Goal: Information Seeking & Learning: Compare options

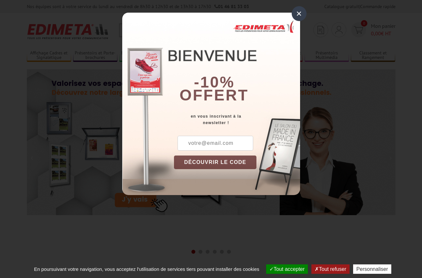
click at [298, 15] on div "×" at bounding box center [299, 13] width 15 height 15
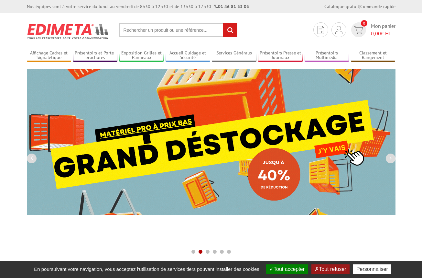
click at [282, 269] on button "Tout accepter" at bounding box center [287, 268] width 42 height 9
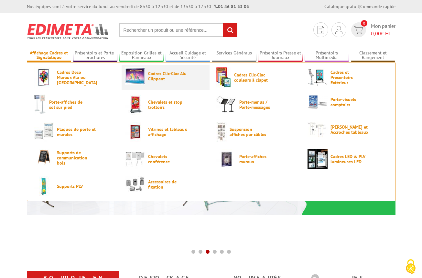
click at [158, 79] on span "Cadres Clic-Clac Alu Clippant" at bounding box center [167, 76] width 39 height 10
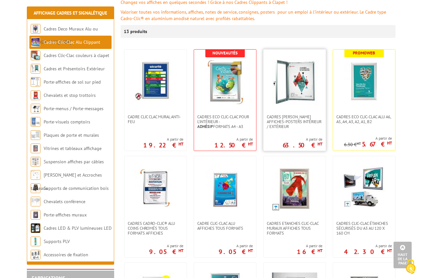
scroll to position [97, 0]
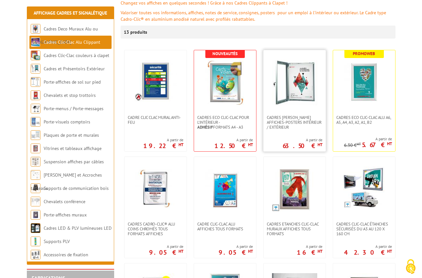
click at [289, 89] on img at bounding box center [294, 82] width 45 height 45
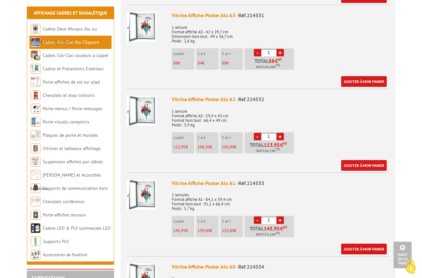
scroll to position [356, 0]
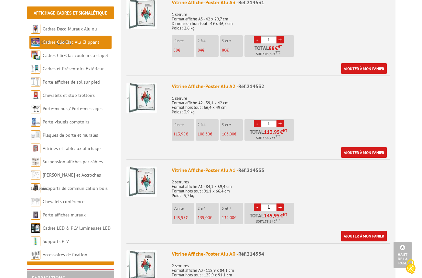
click at [146, 172] on img at bounding box center [142, 181] width 30 height 30
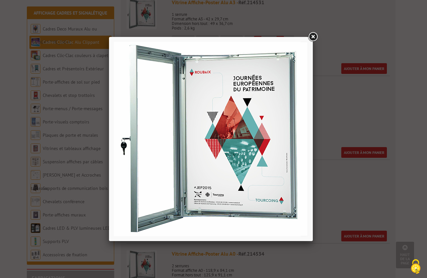
click at [313, 35] on link at bounding box center [313, 37] width 12 height 12
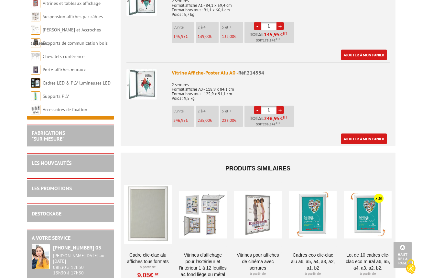
scroll to position [550, 0]
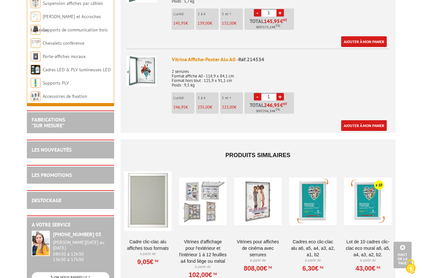
click at [209, 189] on div at bounding box center [203, 201] width 48 height 65
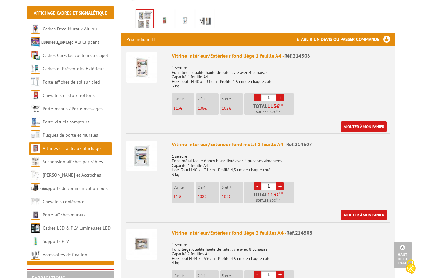
scroll to position [259, 0]
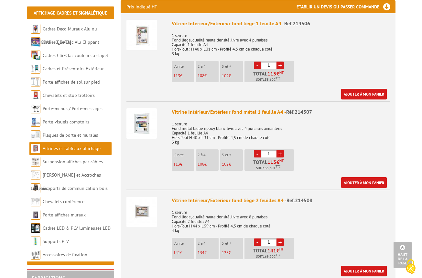
click at [146, 206] on img at bounding box center [142, 211] width 30 height 30
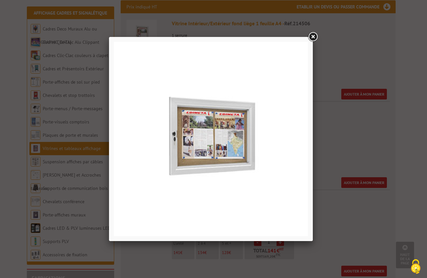
click at [311, 37] on link at bounding box center [313, 37] width 12 height 12
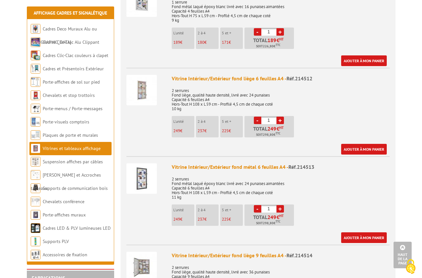
scroll to position [744, 0]
